Goal: Information Seeking & Learning: Learn about a topic

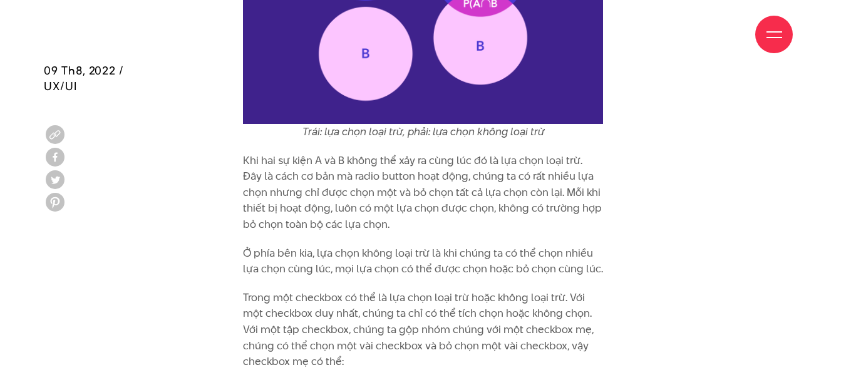
scroll to position [1315, 0]
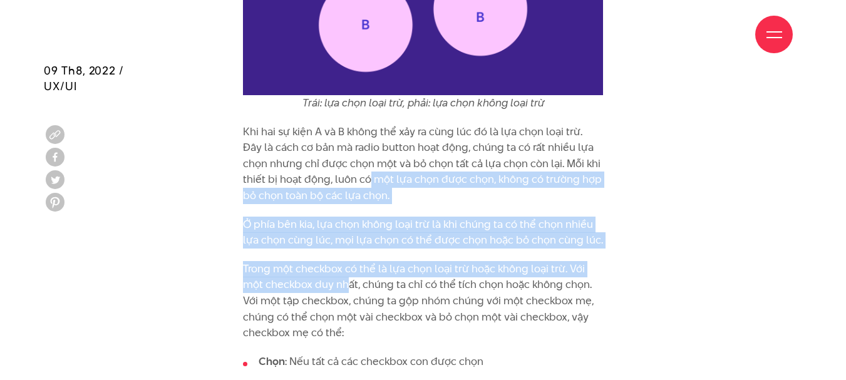
drag, startPoint x: 351, startPoint y: 291, endPoint x: 346, endPoint y: 171, distance: 120.3
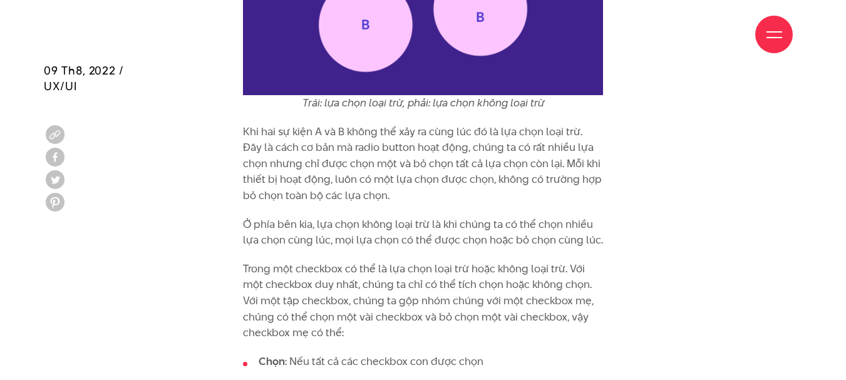
click at [303, 143] on p "Khi hai sự kiện A và B không thể xảy ra cùng lúc đó là lựa chọn loại trừ. Đây l…" at bounding box center [423, 164] width 361 height 80
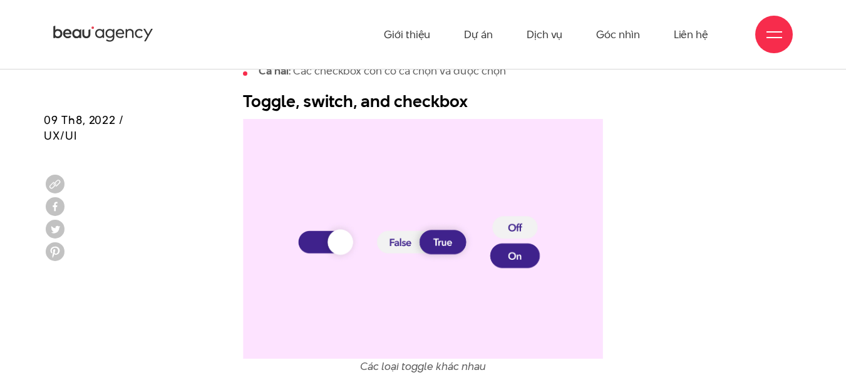
scroll to position [1628, 0]
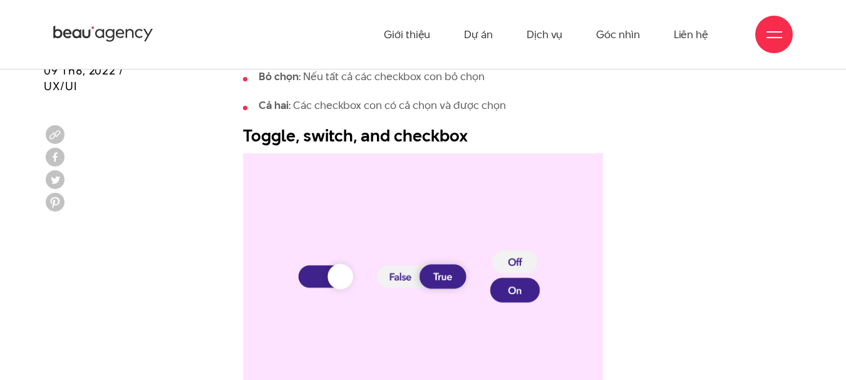
click at [399, 277] on img at bounding box center [423, 273] width 361 height 240
click at [430, 277] on img at bounding box center [423, 273] width 361 height 240
click at [403, 281] on img at bounding box center [423, 273] width 361 height 240
click at [444, 281] on img at bounding box center [423, 273] width 361 height 240
click at [517, 261] on img at bounding box center [423, 273] width 361 height 240
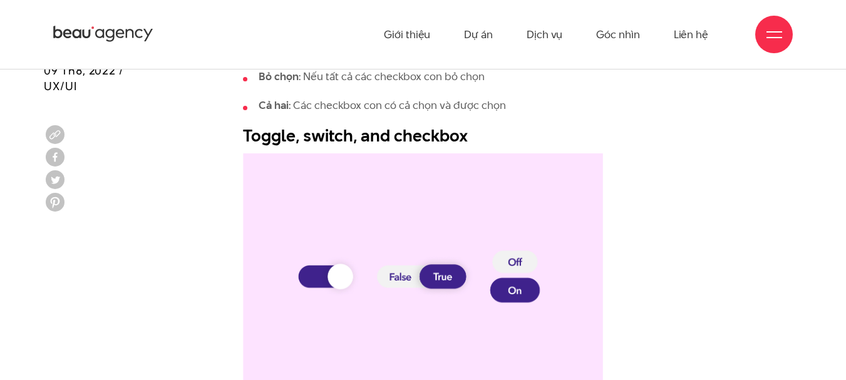
click at [518, 292] on img at bounding box center [423, 273] width 361 height 240
click at [513, 289] on img at bounding box center [423, 273] width 361 height 240
click at [314, 277] on img at bounding box center [423, 273] width 361 height 240
click at [314, 276] on img at bounding box center [423, 273] width 361 height 240
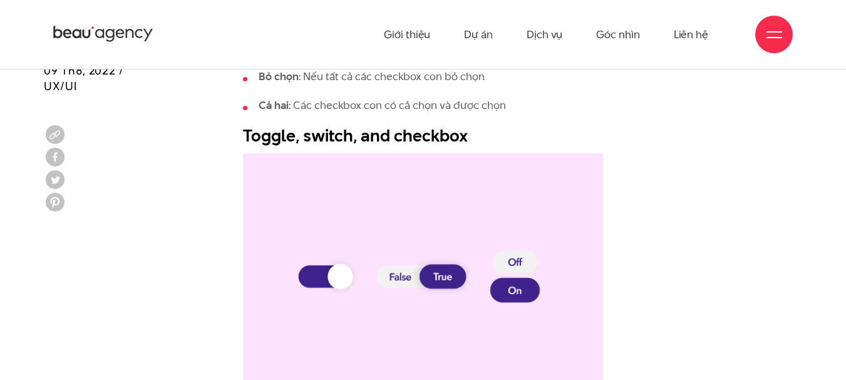
click at [315, 276] on img at bounding box center [423, 273] width 361 height 240
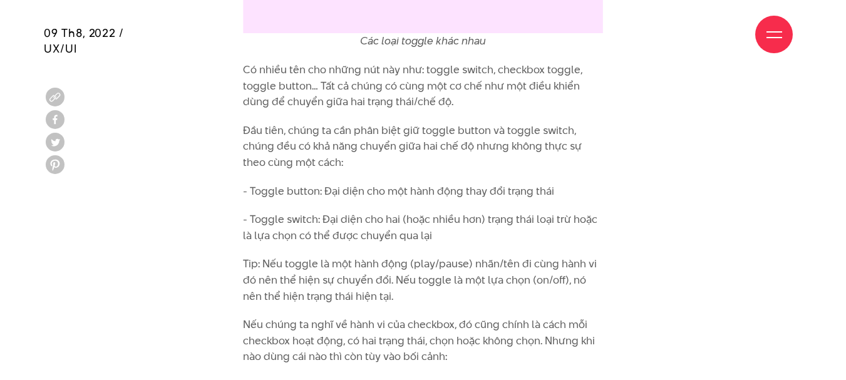
scroll to position [2067, 0]
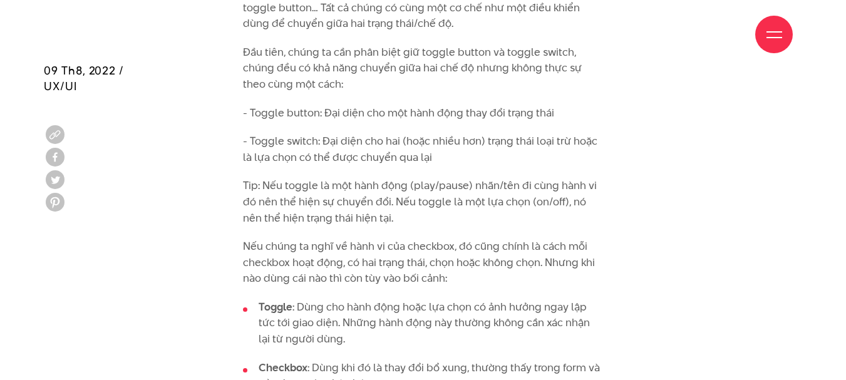
click at [351, 311] on li "Toggle : Dùng cho hành động hoặc lựa chọn có ảnh hưởng ngay lập tức tới giao di…" at bounding box center [423, 323] width 361 height 48
click at [414, 307] on li "Toggle : Dùng cho hành động hoặc lựa chọn có ảnh hưởng ngay lập tức tới giao di…" at bounding box center [423, 323] width 361 height 48
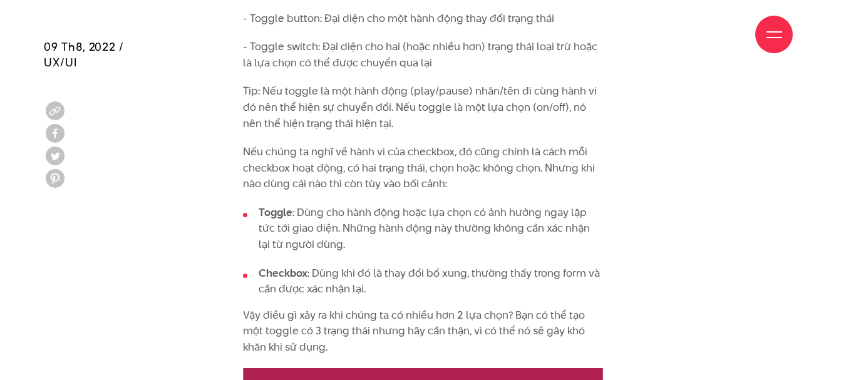
scroll to position [2192, 0]
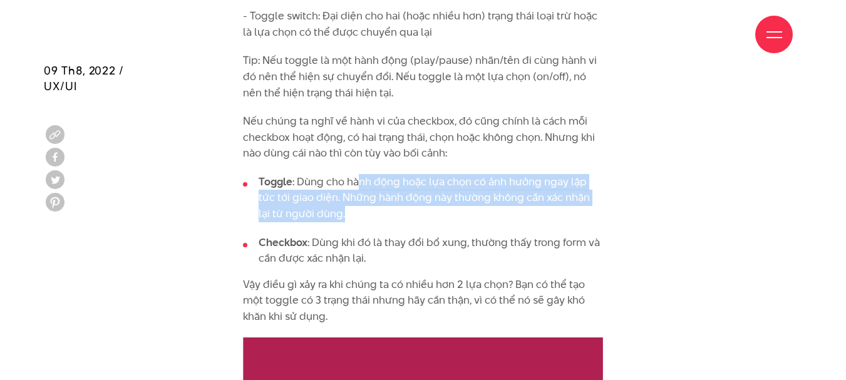
drag, startPoint x: 346, startPoint y: 215, endPoint x: 358, endPoint y: 173, distance: 43.4
click at [358, 175] on li "Toggle : Dùng cho hành động hoặc lựa chọn có ảnh hưởng ngay lập tức tới giao di…" at bounding box center [423, 198] width 361 height 48
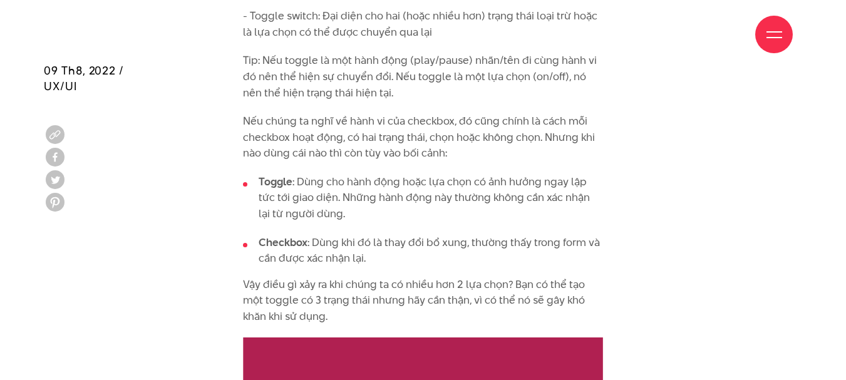
click at [348, 128] on p "Nếu chúng ta nghĩ về hành vi của checkbox, đó cũng chính là cách mỗi checkbox h…" at bounding box center [423, 137] width 361 height 48
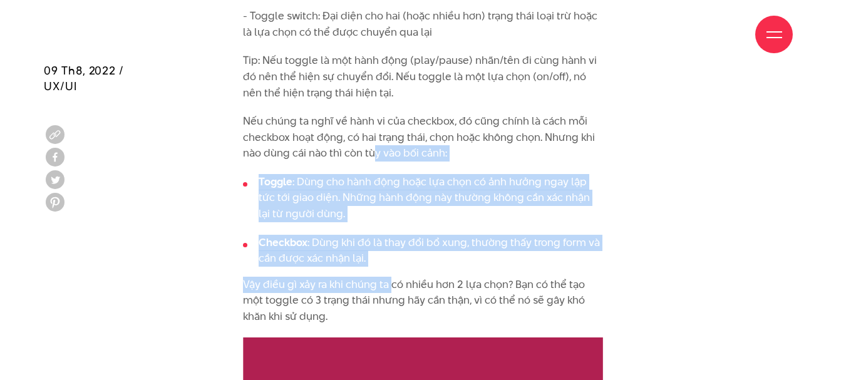
drag, startPoint x: 395, startPoint y: 269, endPoint x: 372, endPoint y: 155, distance: 115.6
click at [372, 157] on div "Lựa chon loại trừ (mutually exclusive) và lựa chọn không loại trừ (mutually inc…" at bounding box center [423, 309] width 361 height 2825
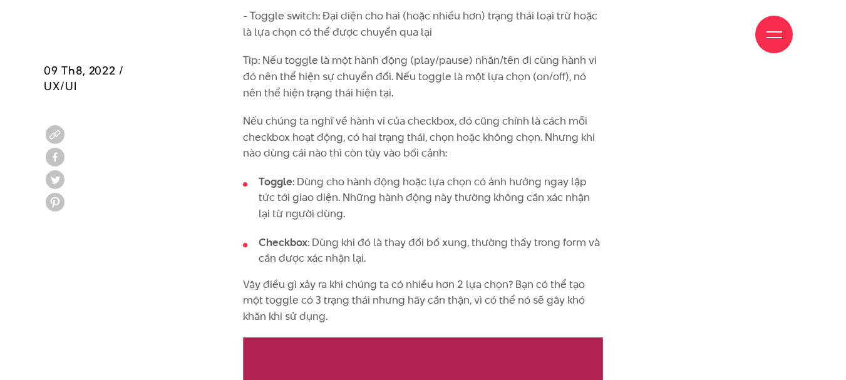
click at [331, 111] on div "Lựa chon loại trừ (mutually exclusive) và lựa chọn không loại trừ (mutually inc…" at bounding box center [423, 309] width 361 height 2825
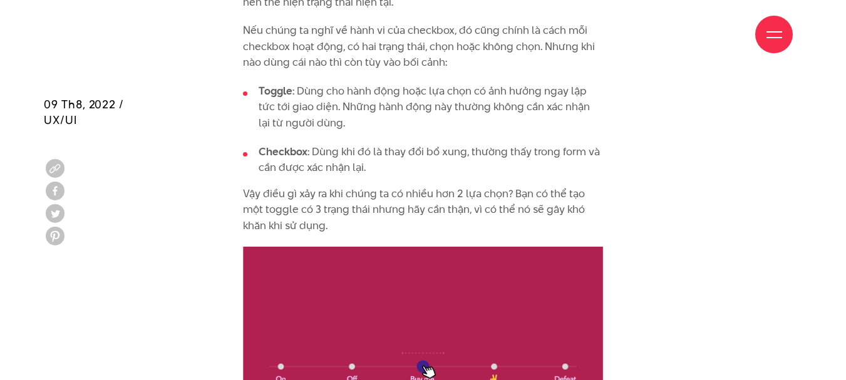
scroll to position [2317, 0]
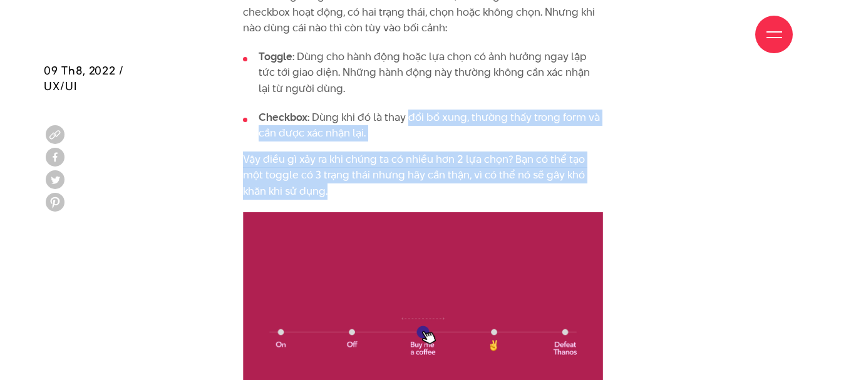
drag, startPoint x: 419, startPoint y: 191, endPoint x: 408, endPoint y: 121, distance: 70.3
click at [408, 121] on div "Lựa chon loại trừ (mutually exclusive) và lựa chọn không loại trừ (mutually inc…" at bounding box center [423, 183] width 361 height 2825
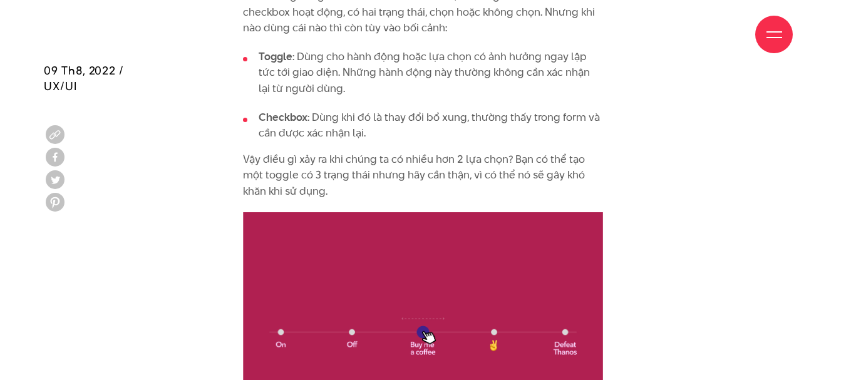
click at [377, 88] on li "Toggle : Dùng cho hành động hoặc lựa chọn có ảnh hưởng ngay lập tức tới giao di…" at bounding box center [423, 73] width 361 height 48
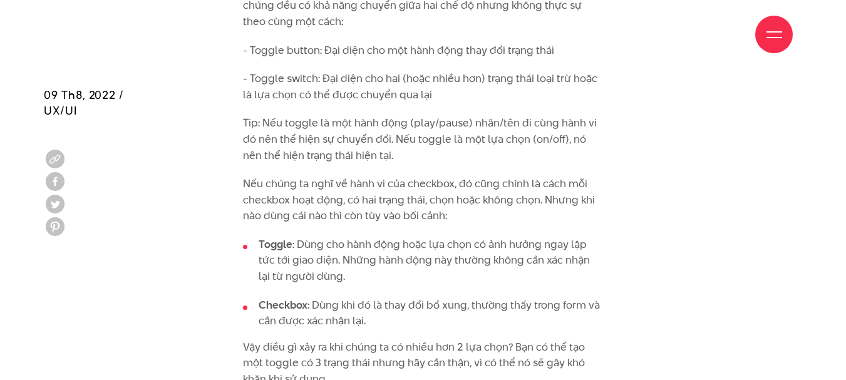
scroll to position [2192, 0]
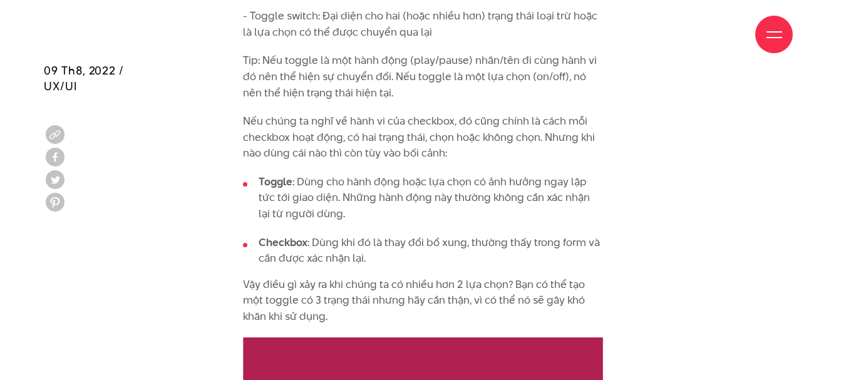
drag, startPoint x: 398, startPoint y: 312, endPoint x: 419, endPoint y: 236, distance: 78.7
click at [400, 302] on p "Vậy điều gì xảy ra khi chúng ta có nhiều hơn 2 lựa chọn? Bạn có thể tạo một tog…" at bounding box center [423, 301] width 361 height 48
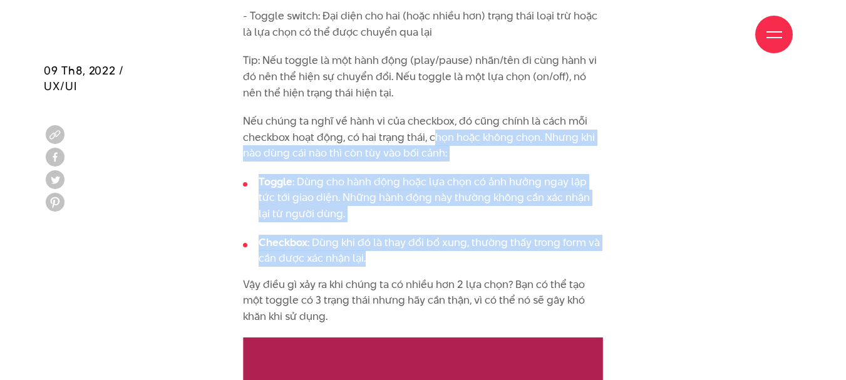
drag, startPoint x: 419, startPoint y: 236, endPoint x: 434, endPoint y: 125, distance: 111.9
click at [435, 126] on div "Lựa chon loại trừ (mutually exclusive) và lựa chọn không loại trừ (mutually inc…" at bounding box center [423, 309] width 361 height 2825
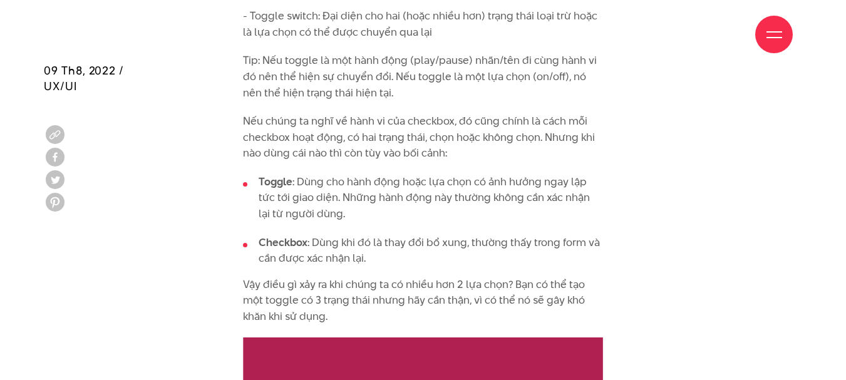
click at [376, 76] on p "Tip: Nếu toggle là một hành động (play/pause) nhãn/tên đi cùng hành vi đó nên t…" at bounding box center [423, 77] width 361 height 48
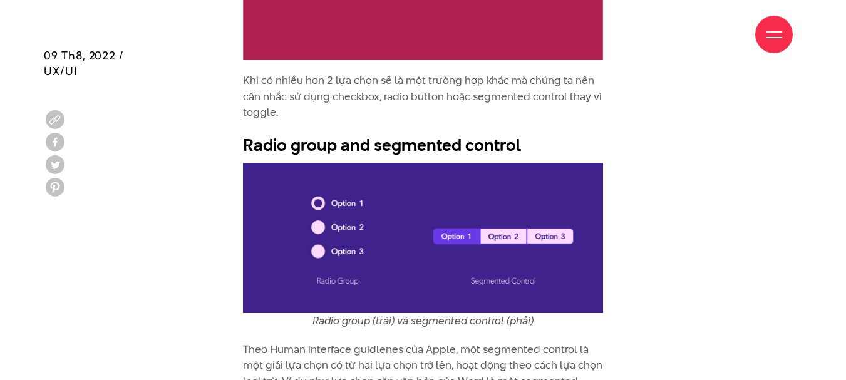
scroll to position [2755, 0]
